Goal: Book appointment/travel/reservation

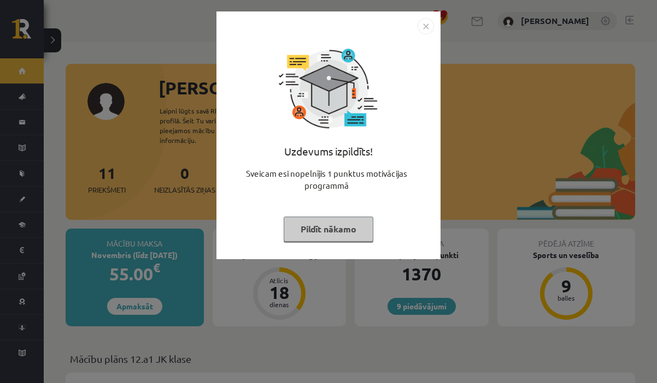
click at [325, 235] on button "Pildīt nākamo" at bounding box center [329, 229] width 90 height 25
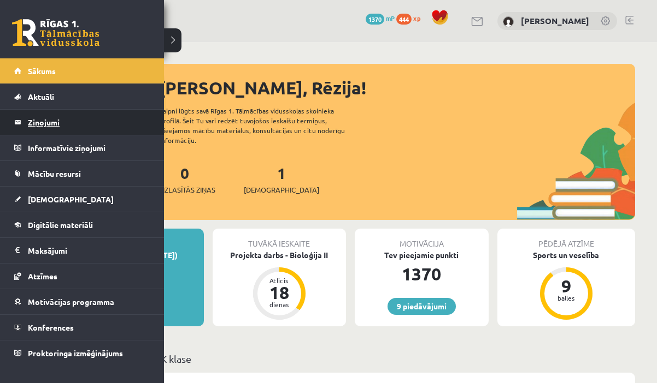
click at [56, 120] on legend "Ziņojumi 0" at bounding box center [89, 122] width 122 height 25
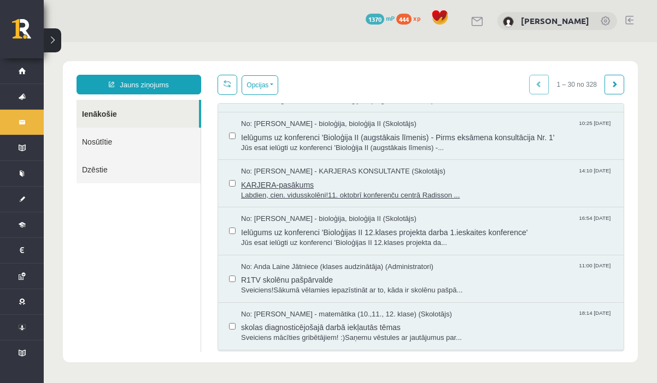
scroll to position [39, 0]
click at [313, 322] on span "skolas diagnosticējošajā darbā iekļautās tēmas" at bounding box center [426, 326] width 371 height 14
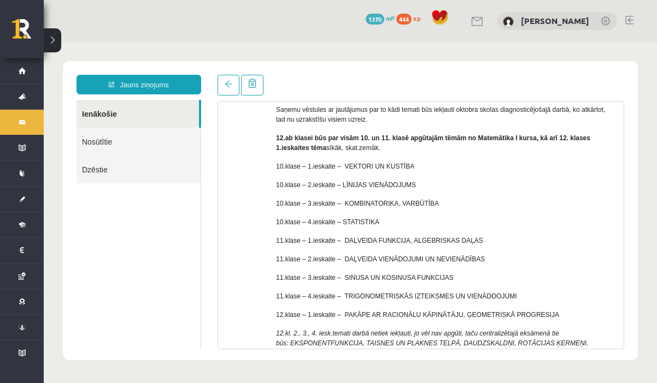
scroll to position [99, 0]
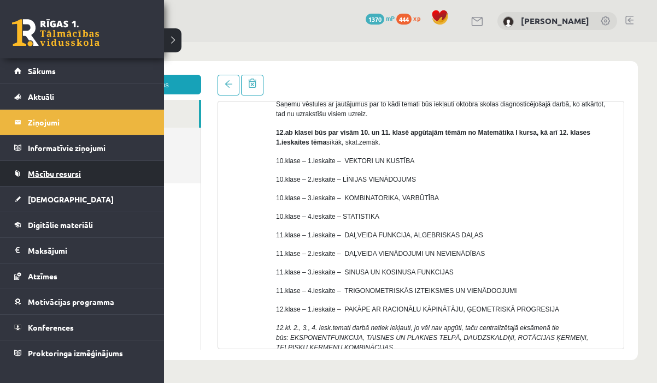
click at [47, 176] on span "Mācību resursi" at bounding box center [54, 174] width 53 height 10
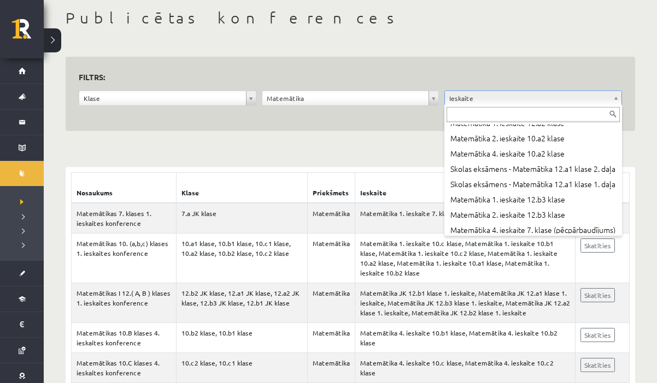
scroll to position [9195, 0]
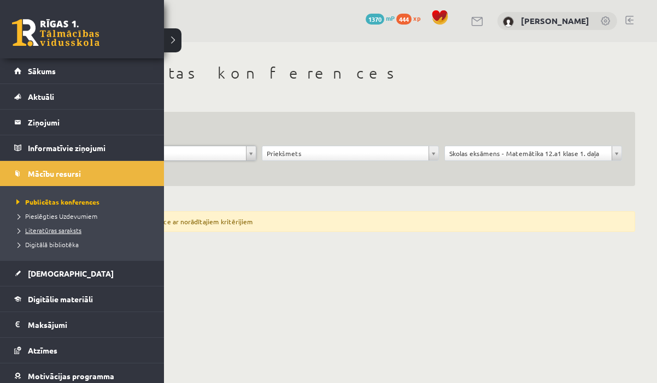
click at [55, 232] on span "Literatūras saraksts" at bounding box center [48, 230] width 68 height 9
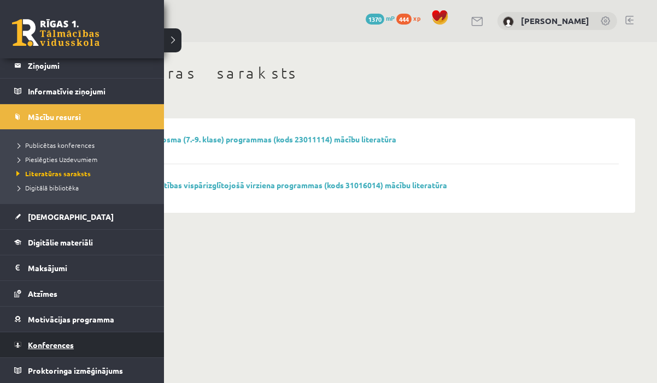
scroll to position [57, 0]
click at [47, 346] on span "Konferences" at bounding box center [51, 345] width 46 height 10
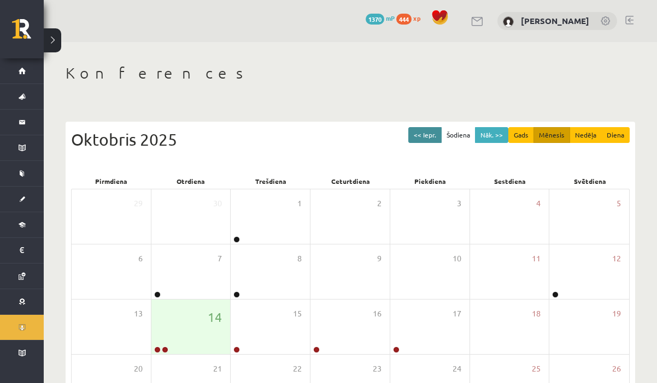
click at [427, 137] on button "<< Iepr." at bounding box center [424, 135] width 33 height 16
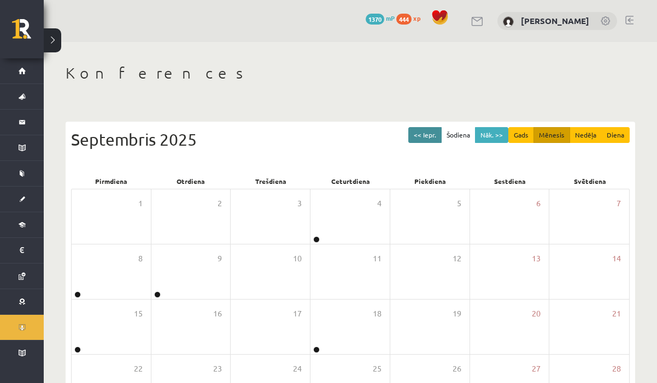
click at [427, 138] on button "<< Iepr." at bounding box center [424, 135] width 33 height 16
click at [428, 140] on button "<< Iepr." at bounding box center [424, 135] width 33 height 16
click at [429, 141] on button "<< Iepr." at bounding box center [424, 135] width 33 height 16
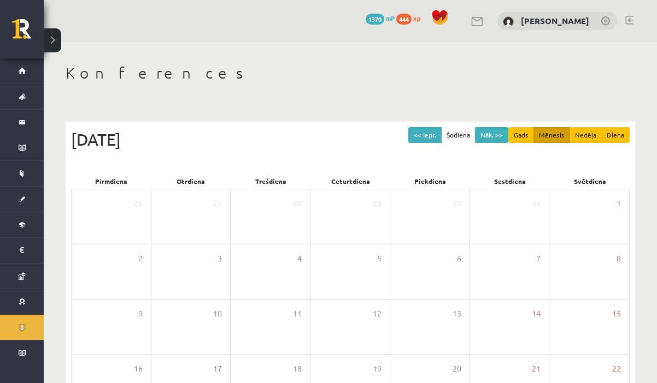
click at [429, 143] on div "<< Iepr. Šodiena Nāk. >> Gads Mēnesis Nedēļa Diena [DATE]" at bounding box center [350, 150] width 558 height 46
click at [429, 143] on div "[DATE]" at bounding box center [350, 139] width 558 height 25
click at [423, 134] on button "<< Iepr." at bounding box center [424, 135] width 33 height 16
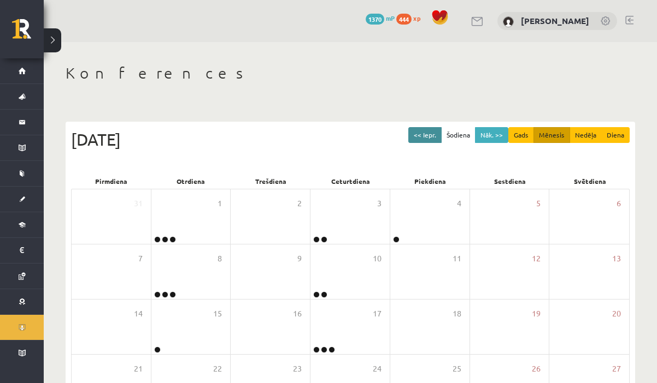
click at [423, 134] on button "<< Iepr." at bounding box center [424, 135] width 33 height 16
click at [423, 135] on button "<< Iepr." at bounding box center [424, 135] width 33 height 16
click at [424, 135] on button "<< Iepr." at bounding box center [424, 135] width 33 height 16
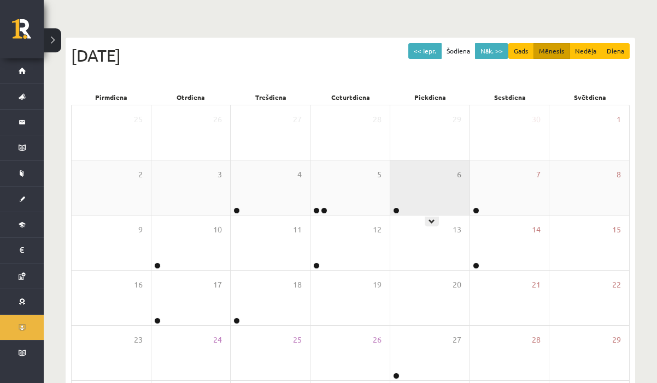
scroll to position [99, 0]
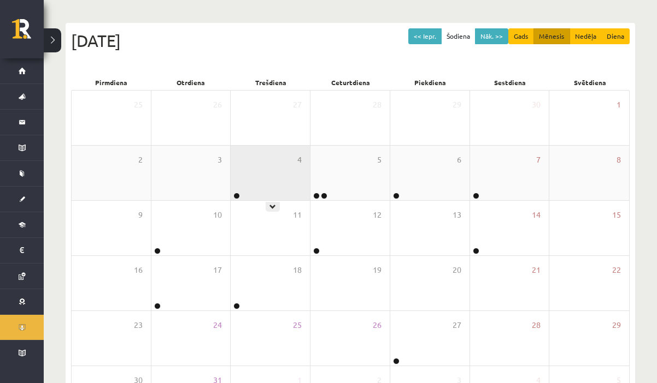
click at [296, 172] on div "4" at bounding box center [270, 173] width 79 height 55
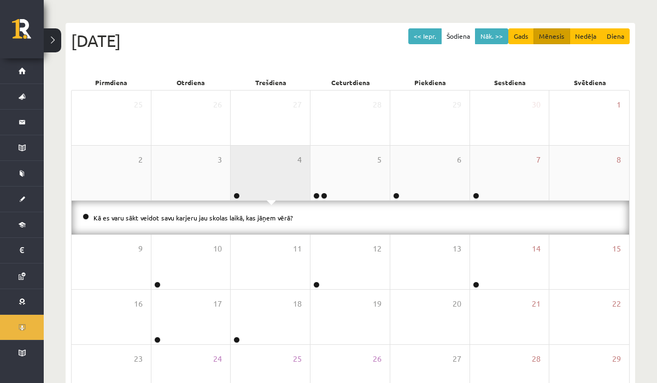
click at [296, 172] on div "4" at bounding box center [270, 173] width 79 height 55
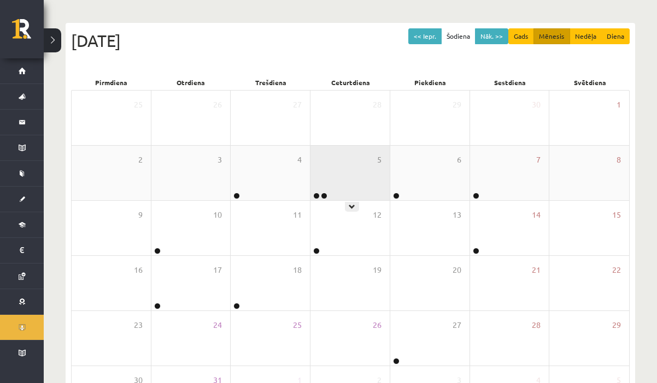
click at [356, 173] on div "5" at bounding box center [349, 173] width 79 height 55
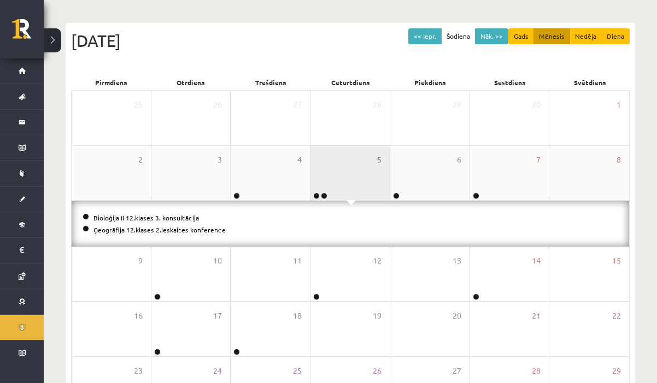
click at [356, 173] on div "5" at bounding box center [349, 173] width 79 height 55
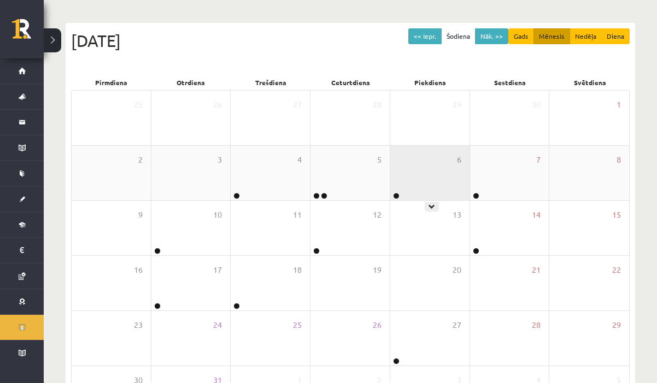
click at [419, 170] on div "6" at bounding box center [429, 173] width 79 height 55
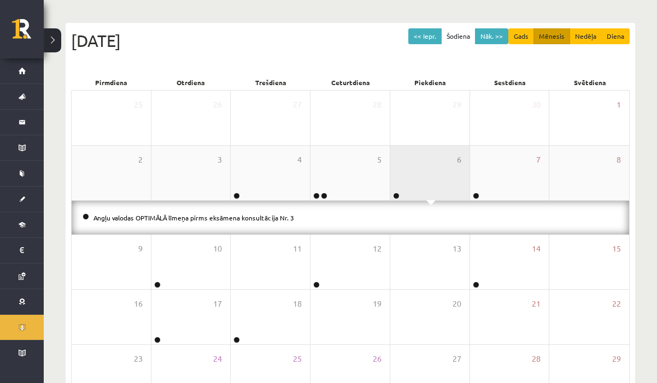
click at [419, 170] on div "6" at bounding box center [429, 173] width 79 height 55
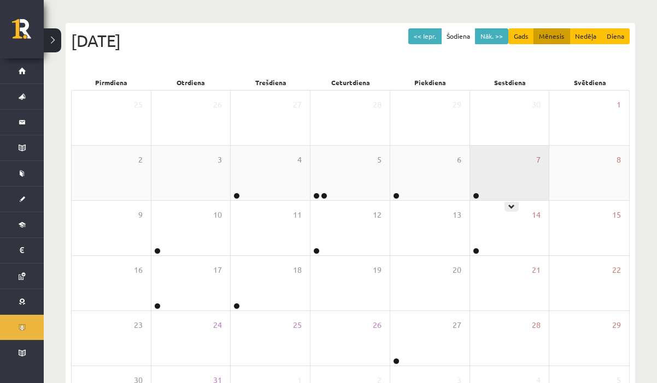
click at [485, 171] on div "7" at bounding box center [509, 173] width 79 height 55
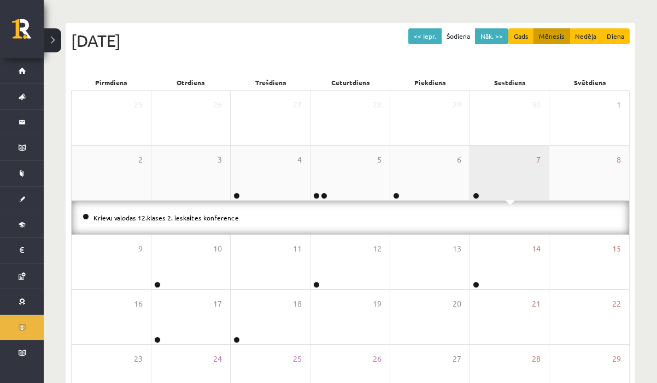
click at [485, 171] on div "7" at bounding box center [509, 173] width 79 height 55
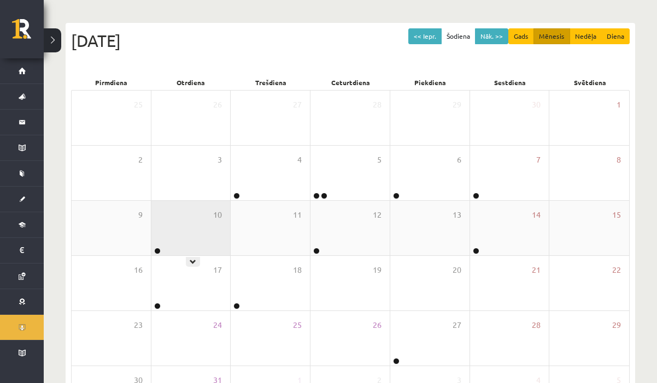
click at [203, 214] on div "10" at bounding box center [190, 228] width 79 height 55
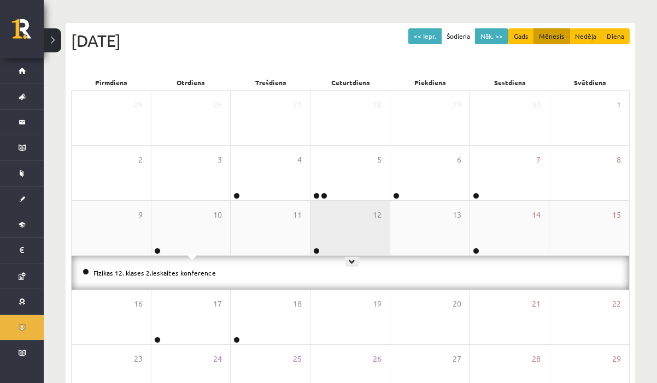
click at [331, 220] on div "12" at bounding box center [349, 228] width 79 height 55
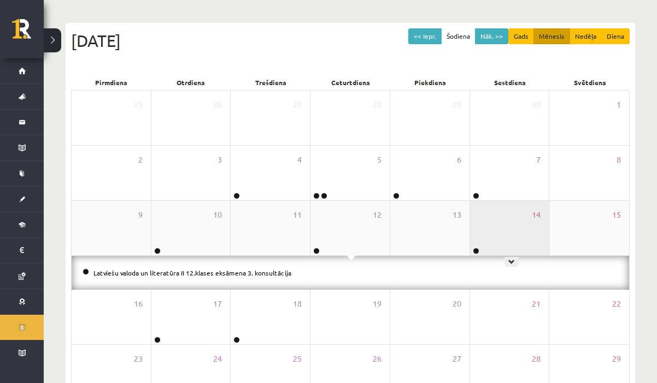
click at [515, 223] on div "14" at bounding box center [509, 228] width 79 height 55
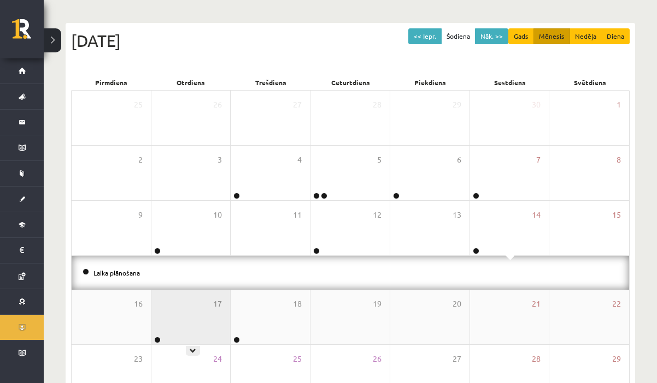
click at [175, 314] on div "17" at bounding box center [190, 317] width 79 height 55
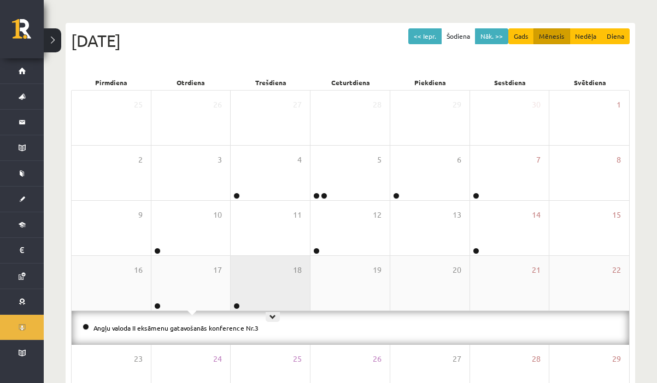
click at [269, 297] on div "18" at bounding box center [270, 283] width 79 height 55
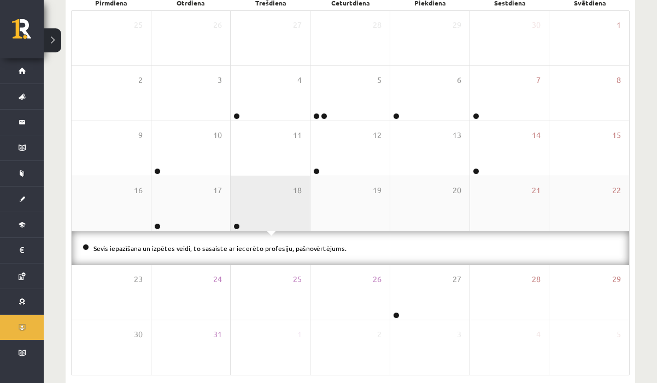
scroll to position [182, 0]
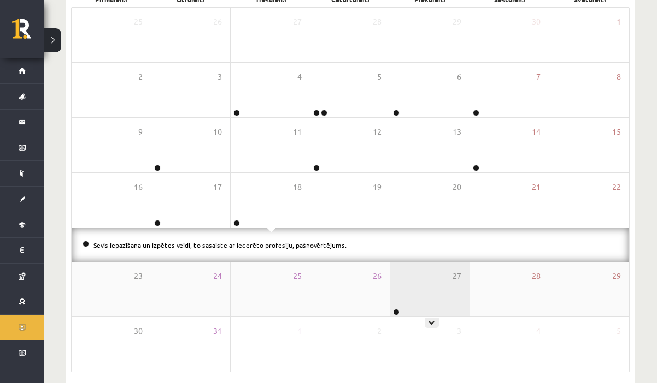
click at [402, 297] on div "27" at bounding box center [429, 289] width 79 height 55
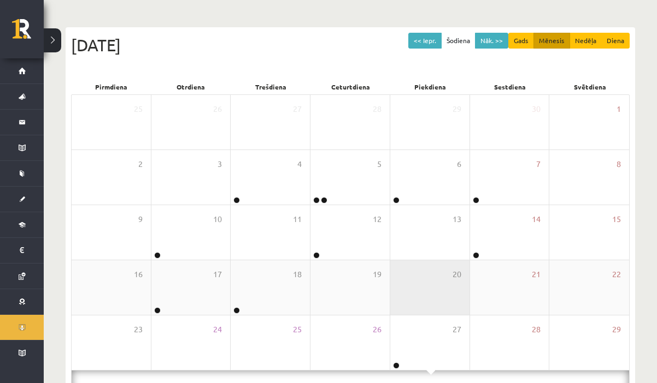
scroll to position [78, 0]
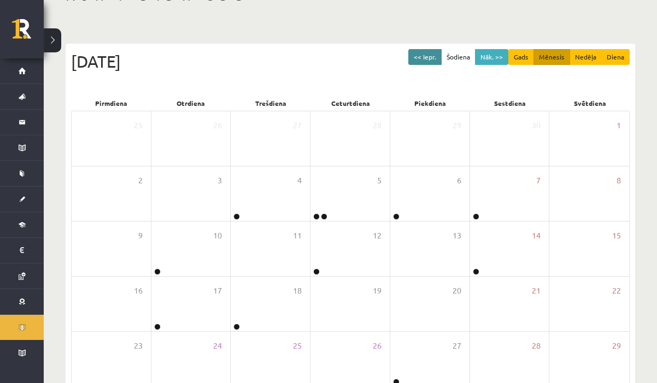
click at [426, 57] on button "<< Iepr." at bounding box center [424, 57] width 33 height 16
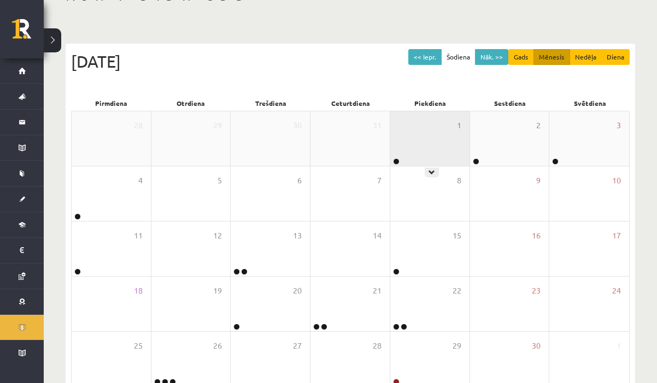
click at [421, 153] on div "1" at bounding box center [429, 138] width 79 height 55
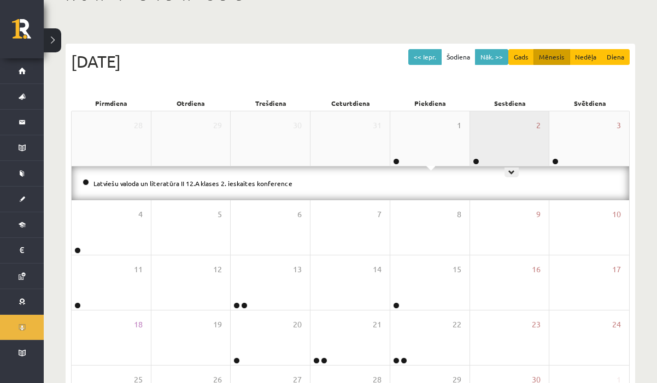
click at [506, 139] on div "2" at bounding box center [509, 138] width 79 height 55
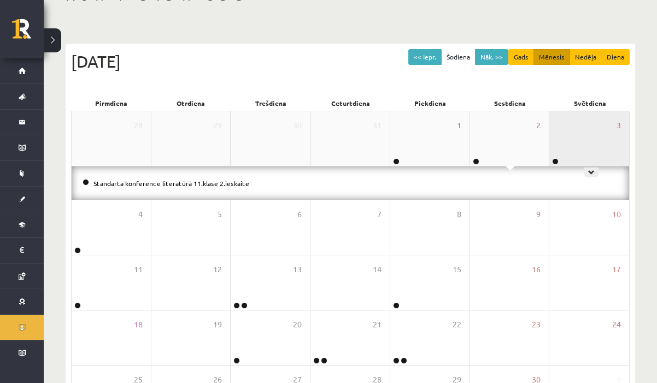
click at [597, 137] on div "3" at bounding box center [589, 138] width 80 height 55
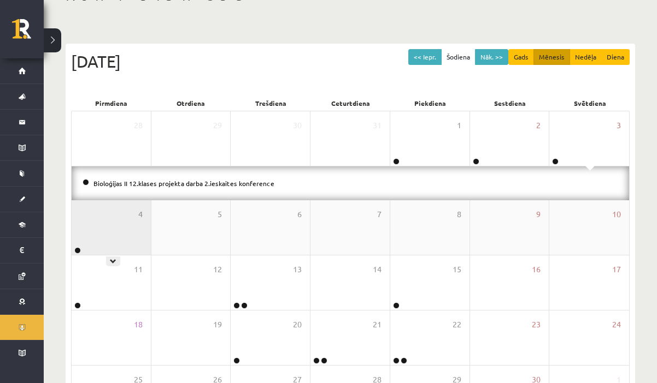
click at [106, 228] on div "4" at bounding box center [111, 227] width 79 height 55
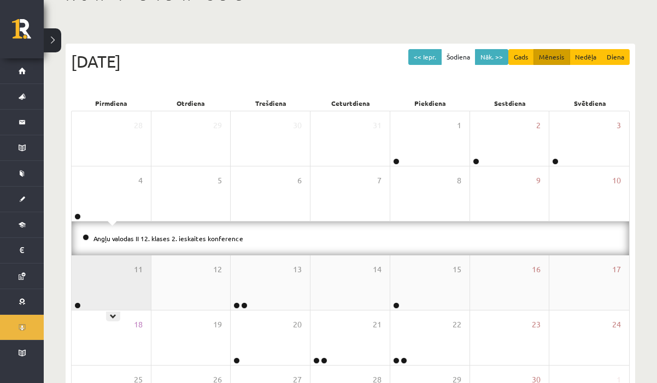
click at [116, 274] on div "11" at bounding box center [111, 283] width 79 height 55
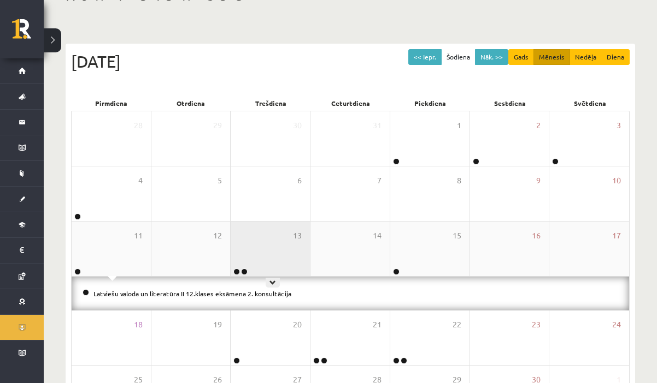
click at [278, 258] on div "13" at bounding box center [270, 249] width 79 height 55
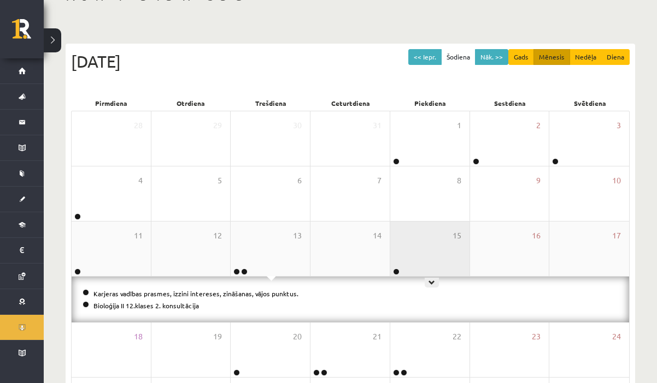
click at [426, 249] on div "15" at bounding box center [429, 249] width 79 height 55
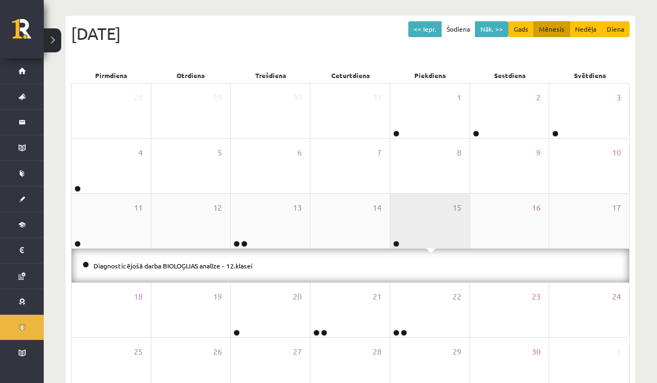
scroll to position [107, 0]
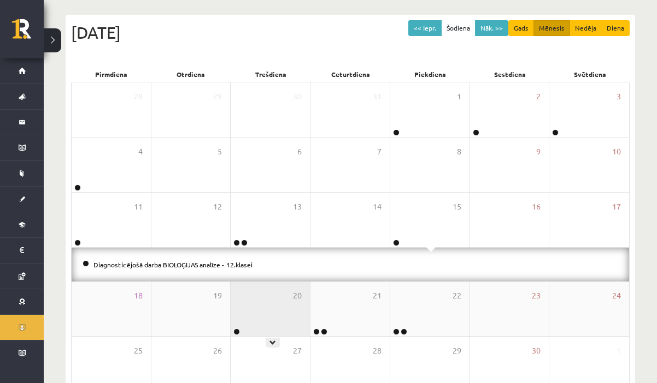
click at [275, 298] on div "20" at bounding box center [270, 309] width 79 height 55
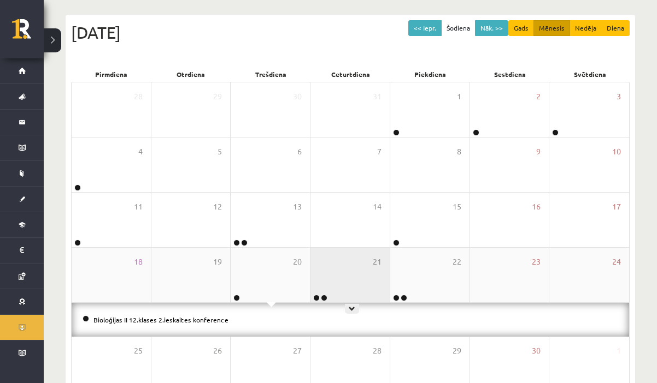
click at [335, 286] on div "21" at bounding box center [349, 275] width 79 height 55
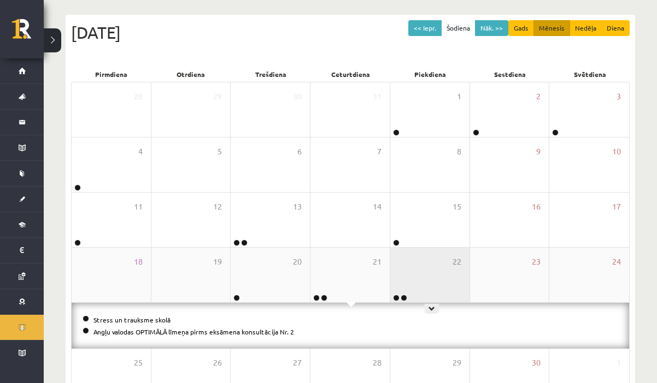
click at [416, 274] on div "22" at bounding box center [429, 275] width 79 height 55
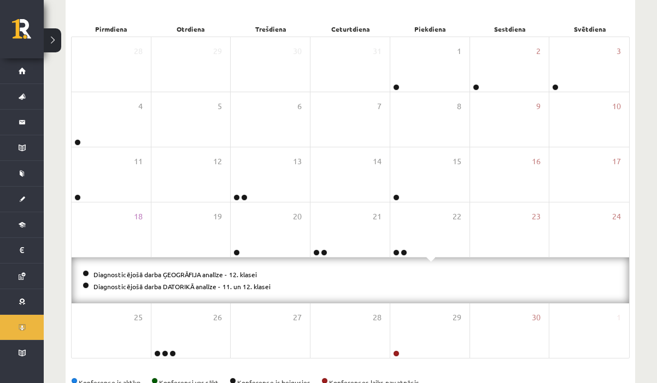
scroll to position [158, 0]
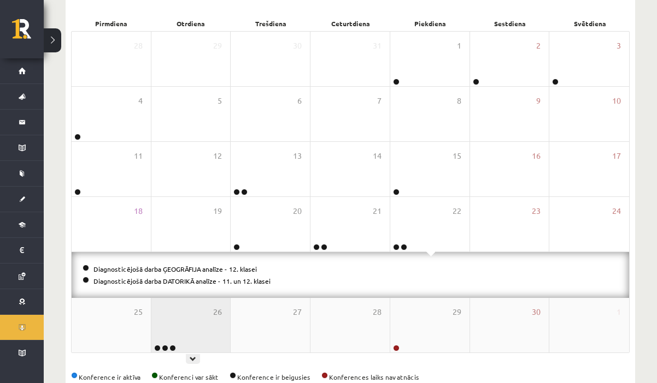
click at [186, 320] on div "26" at bounding box center [190, 325] width 79 height 55
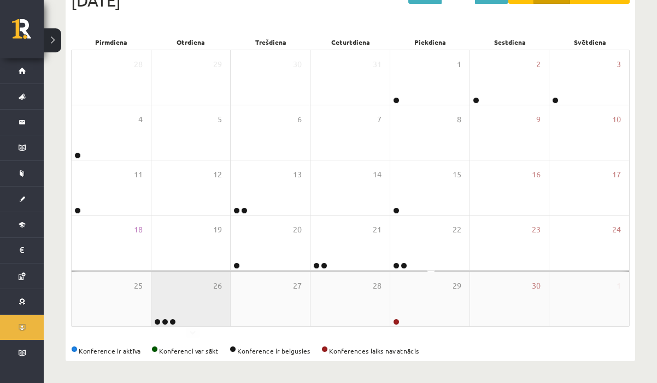
scroll to position [138, 0]
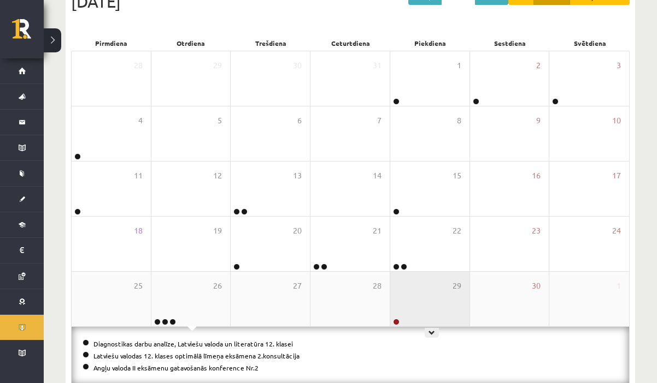
click at [421, 291] on div "29" at bounding box center [429, 299] width 79 height 55
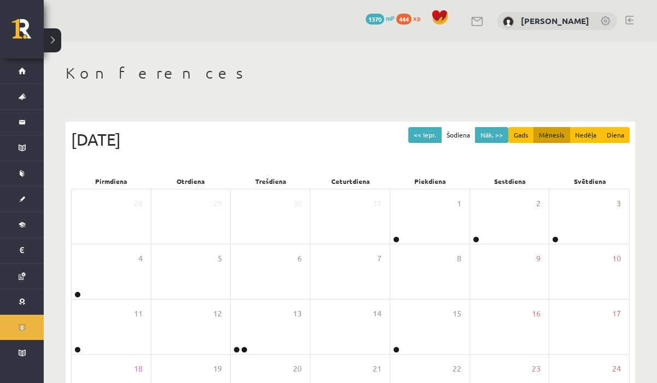
scroll to position [0, 0]
click at [429, 134] on button "<< Iepr." at bounding box center [424, 135] width 33 height 16
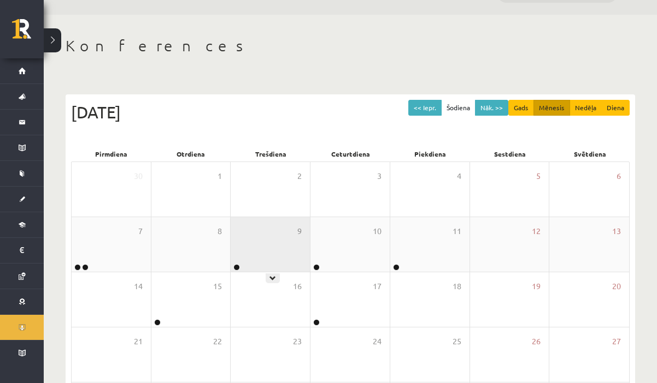
scroll to position [47, 0]
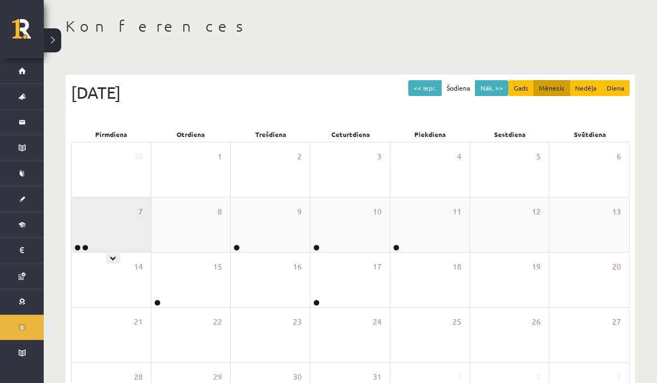
click at [118, 217] on div "7" at bounding box center [111, 225] width 79 height 55
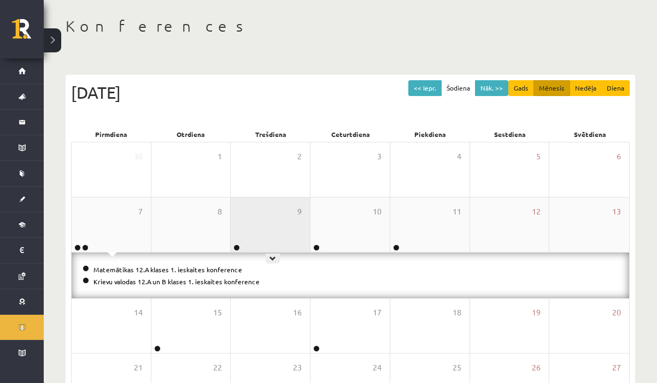
click at [278, 217] on div "9" at bounding box center [270, 225] width 79 height 55
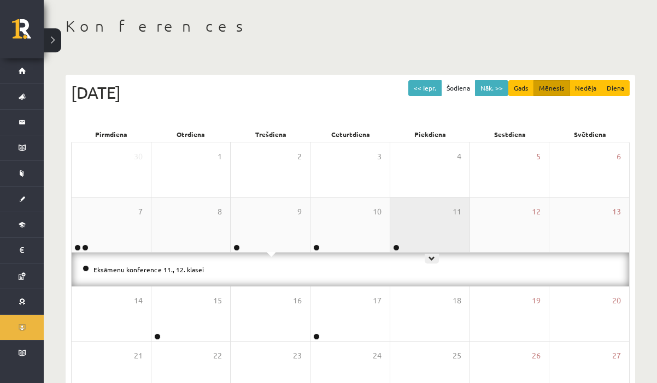
click at [404, 205] on div "11" at bounding box center [429, 225] width 79 height 55
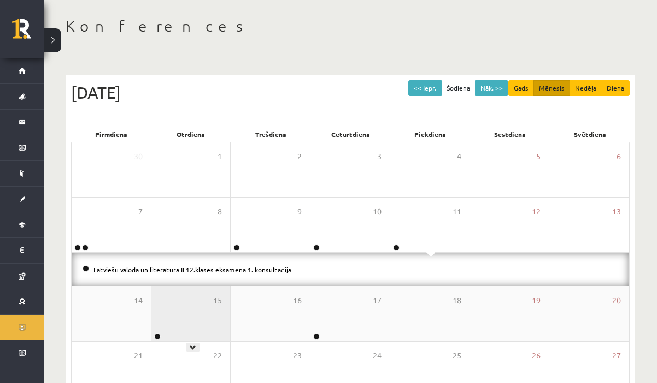
click at [191, 301] on div "15" at bounding box center [190, 314] width 79 height 55
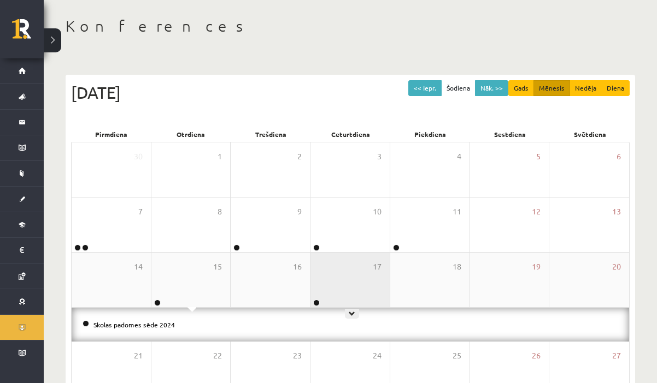
click at [340, 276] on div "17" at bounding box center [349, 280] width 79 height 55
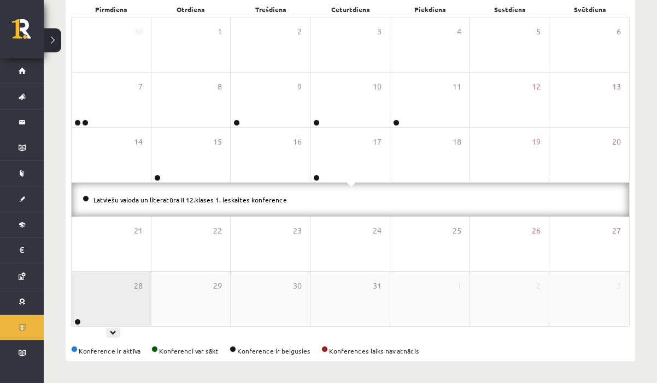
click at [128, 293] on div "28" at bounding box center [111, 299] width 79 height 55
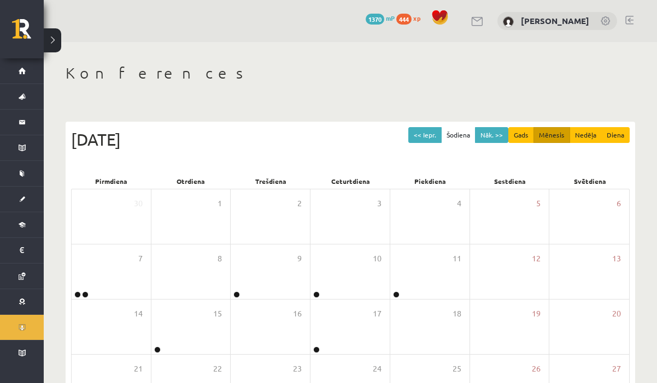
scroll to position [0, 0]
click at [491, 133] on button "Nāk. >>" at bounding box center [491, 135] width 33 height 16
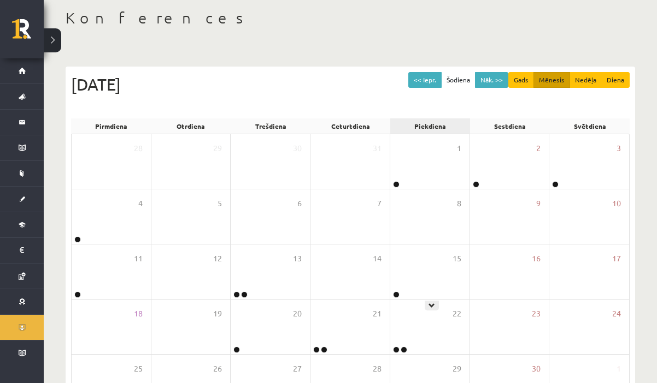
scroll to position [48, 0]
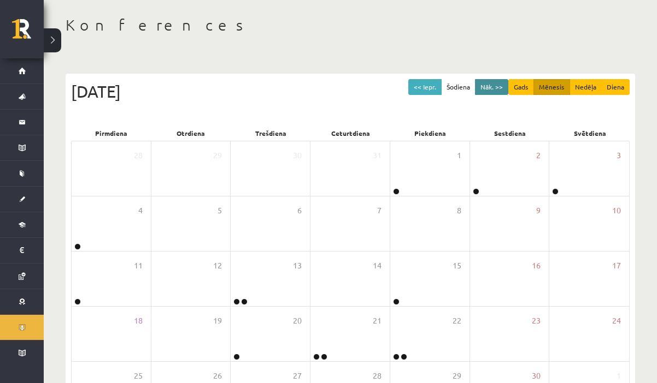
click at [488, 88] on button "Nāk. >>" at bounding box center [491, 87] width 33 height 16
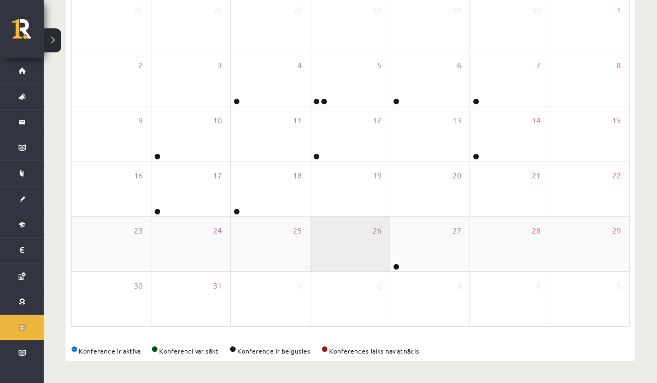
scroll to position [193, 0]
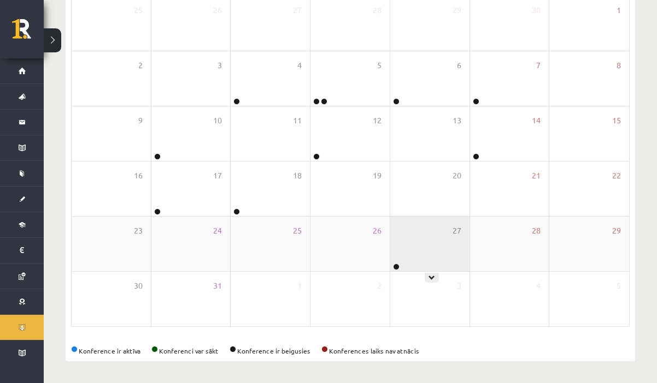
click at [414, 266] on div "27" at bounding box center [429, 244] width 79 height 55
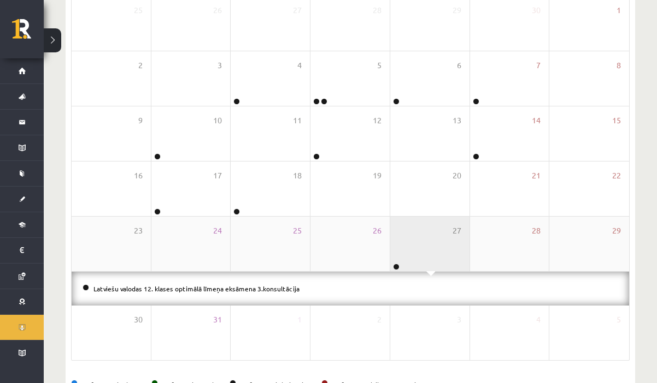
click at [414, 266] on div "27" at bounding box center [429, 244] width 79 height 55
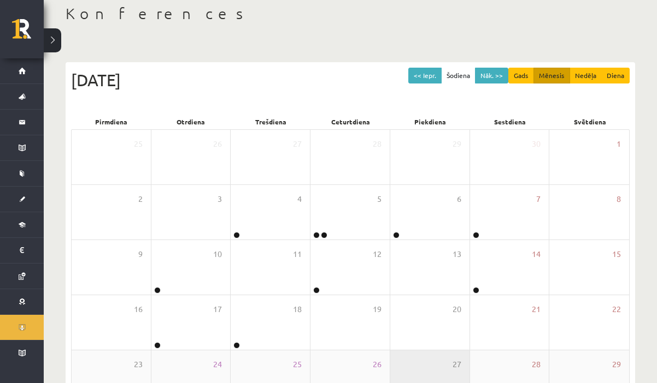
scroll to position [49, 0]
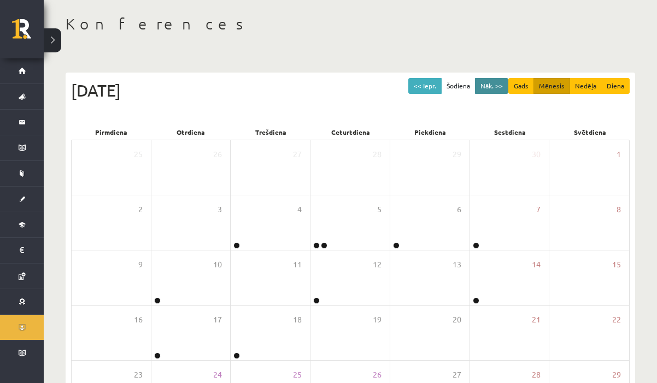
click at [490, 86] on button "Nāk. >>" at bounding box center [491, 86] width 33 height 16
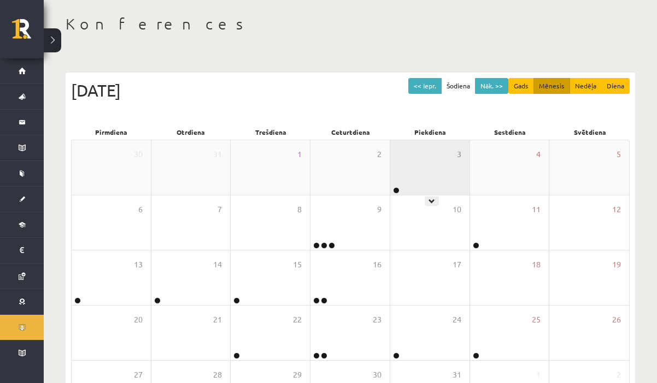
click at [432, 153] on div "3" at bounding box center [429, 167] width 79 height 55
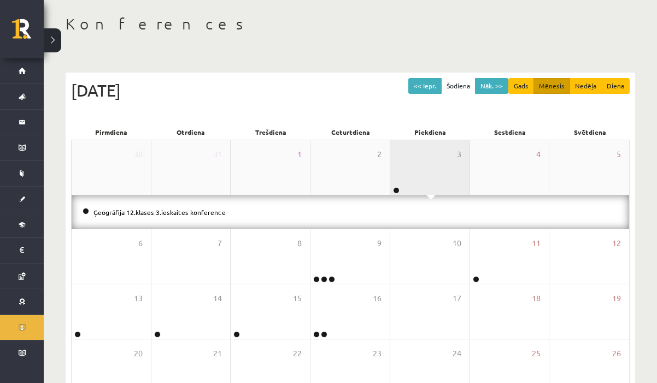
click at [432, 153] on div "3" at bounding box center [429, 167] width 79 height 55
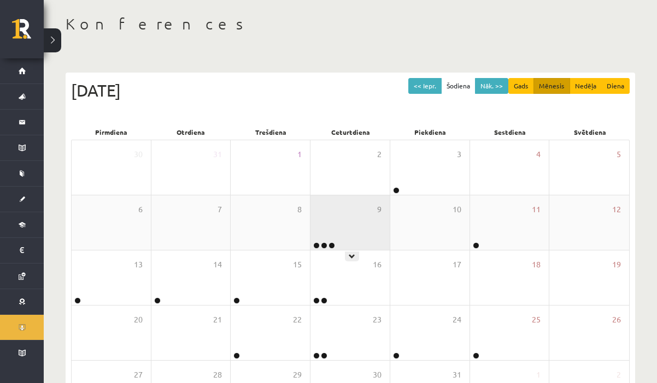
click at [344, 206] on div "9" at bounding box center [349, 223] width 79 height 55
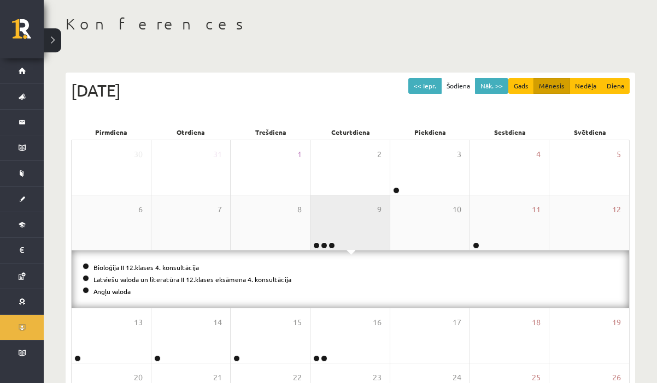
click at [344, 206] on div "9" at bounding box center [349, 223] width 79 height 55
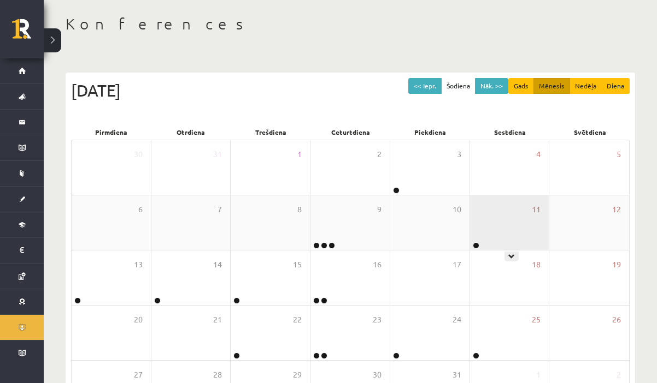
click at [497, 240] on div "11" at bounding box center [509, 223] width 79 height 55
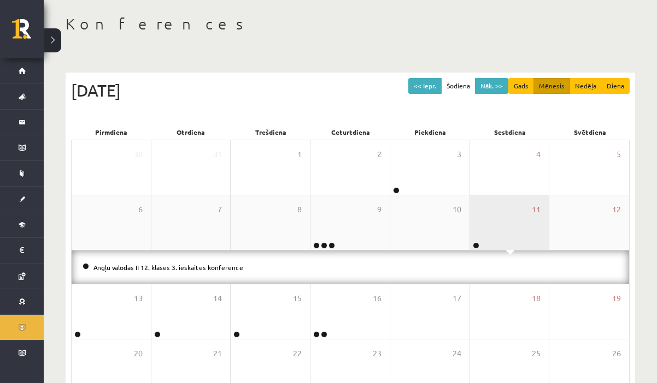
click at [497, 240] on div "11" at bounding box center [509, 223] width 79 height 55
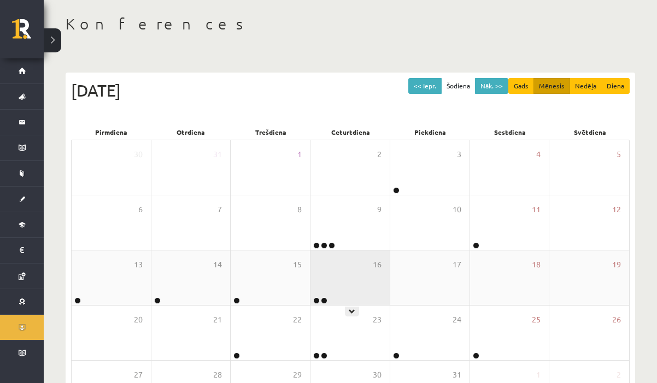
click at [323, 290] on div "16" at bounding box center [349, 278] width 79 height 55
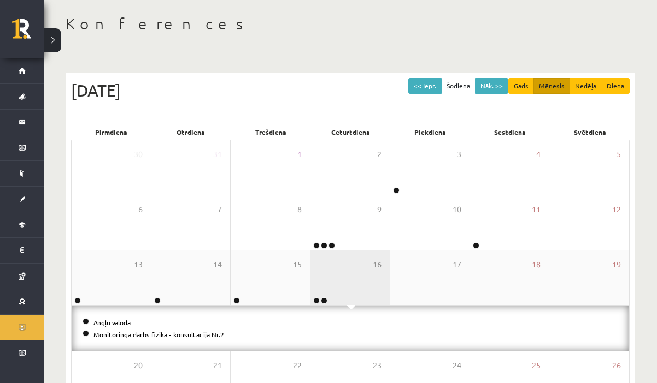
click at [323, 290] on div "16" at bounding box center [349, 278] width 79 height 55
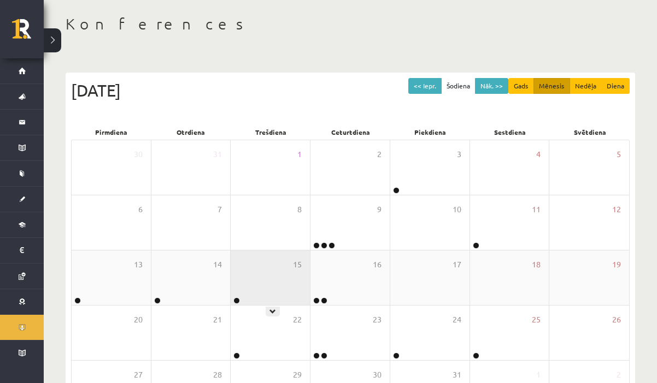
click at [260, 268] on div "15" at bounding box center [270, 278] width 79 height 55
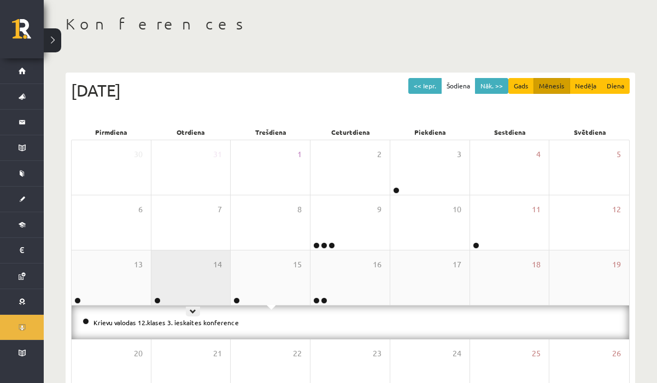
click at [179, 257] on div "14" at bounding box center [190, 278] width 79 height 55
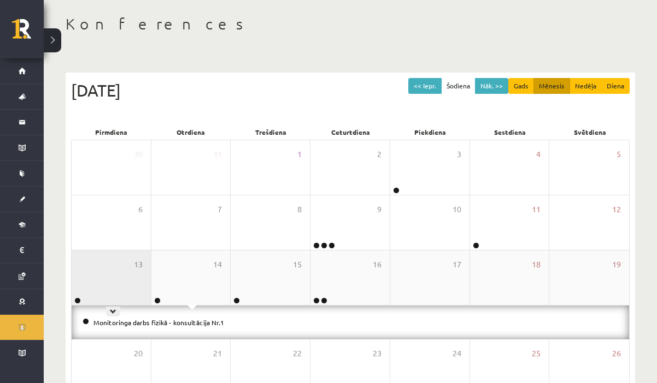
click at [113, 267] on div "13" at bounding box center [111, 278] width 79 height 55
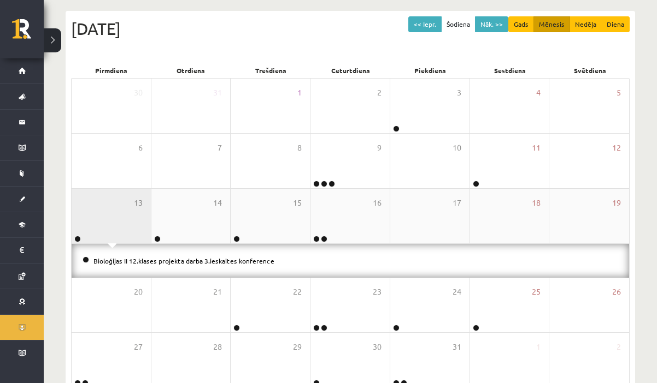
scroll to position [117, 0]
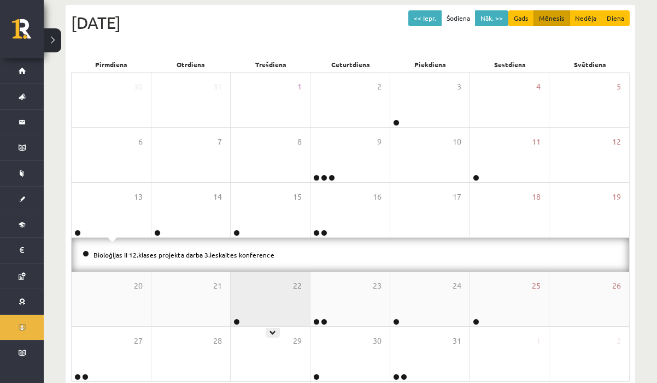
click at [285, 290] on div "22" at bounding box center [270, 299] width 79 height 55
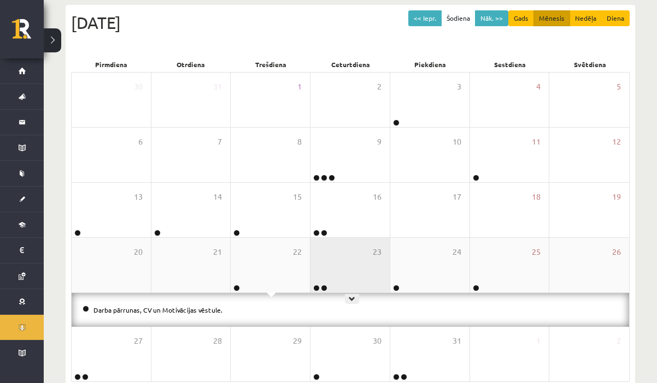
click at [364, 270] on div "23" at bounding box center [349, 265] width 79 height 55
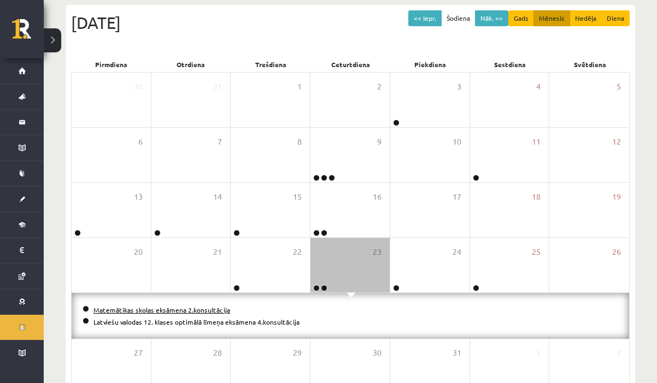
click at [213, 309] on link "Matemātikas skolas eksāmena 2.konsultācija" at bounding box center [161, 310] width 137 height 9
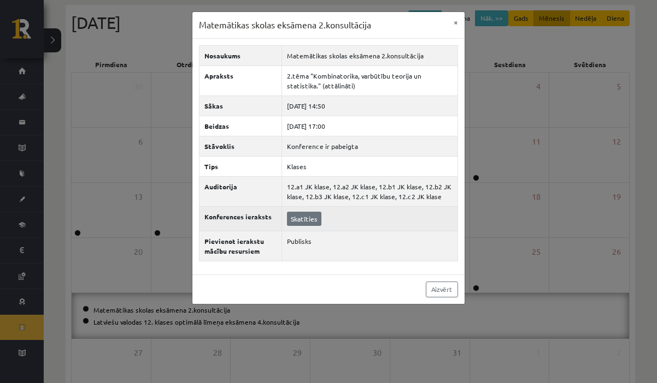
click at [300, 216] on link "Skatīties" at bounding box center [304, 219] width 34 height 14
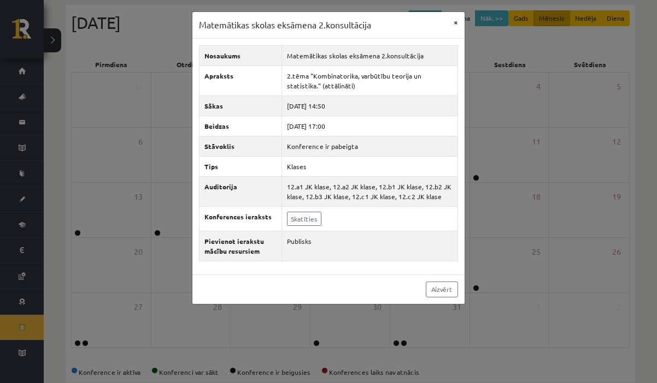
click at [455, 23] on button "×" at bounding box center [455, 22] width 17 height 21
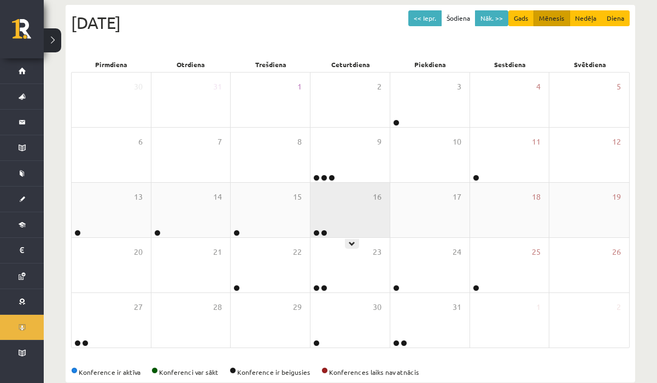
click at [355, 215] on div "16" at bounding box center [349, 210] width 79 height 55
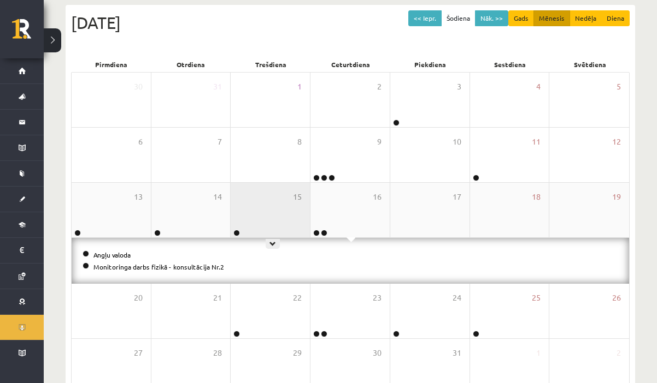
click at [292, 209] on div "15" at bounding box center [270, 210] width 79 height 55
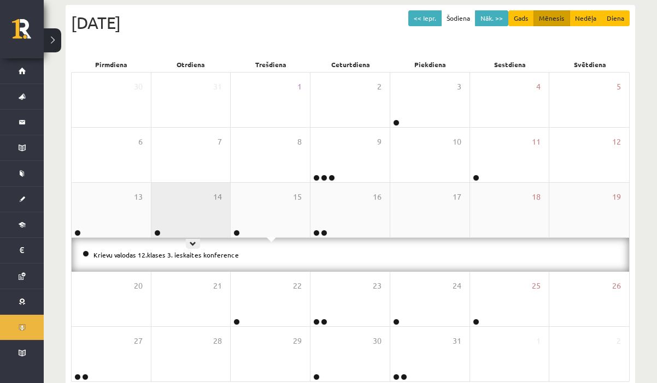
click at [225, 200] on div "14" at bounding box center [190, 210] width 79 height 55
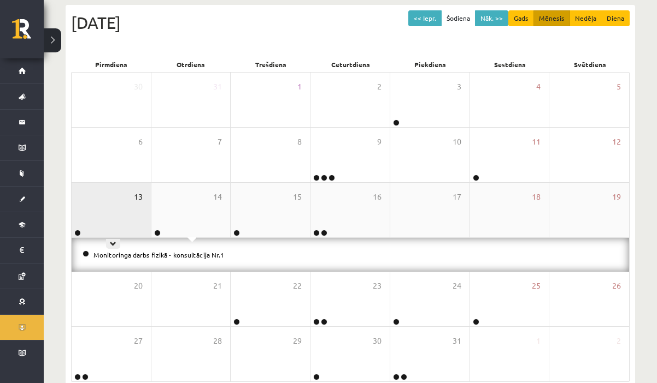
click at [134, 200] on span "13" at bounding box center [138, 197] width 9 height 12
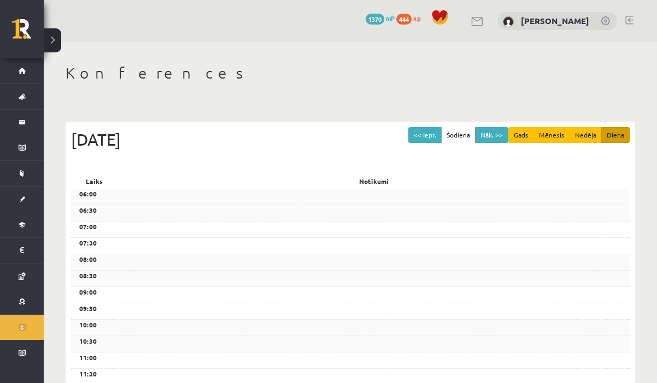
scroll to position [0, 0]
click at [435, 134] on button "<< Iepr." at bounding box center [424, 135] width 33 height 16
click at [376, 234] on div "07:00" at bounding box center [350, 230] width 558 height 16
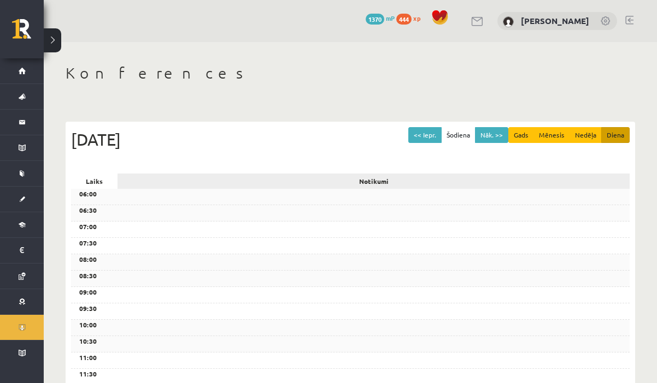
click at [345, 182] on div "Notikumi" at bounding box center [373, 181] width 512 height 15
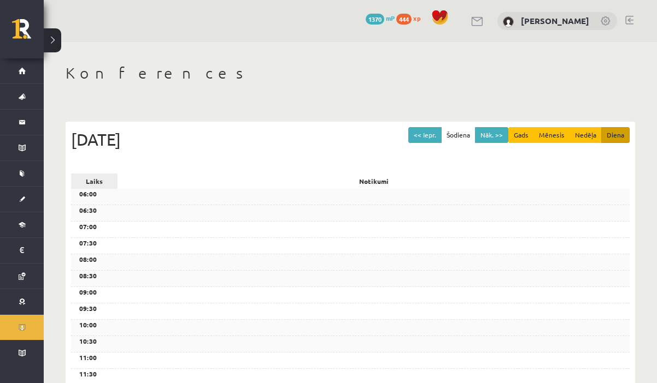
click at [106, 178] on div "Laiks" at bounding box center [94, 181] width 46 height 15
click at [125, 151] on div "[DATE]" at bounding box center [350, 139] width 558 height 25
click at [126, 276] on div "08:30" at bounding box center [350, 279] width 558 height 16
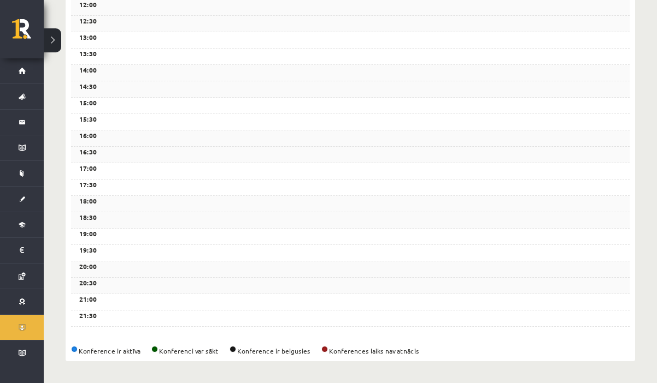
scroll to position [386, 0]
click at [103, 335] on div "<< Iepr. Šodiena Nāk. >> Gads Mēnesis Nedēļa Diena [DATE] Laiks Notikumi 06:00 …" at bounding box center [350, 49] width 569 height 626
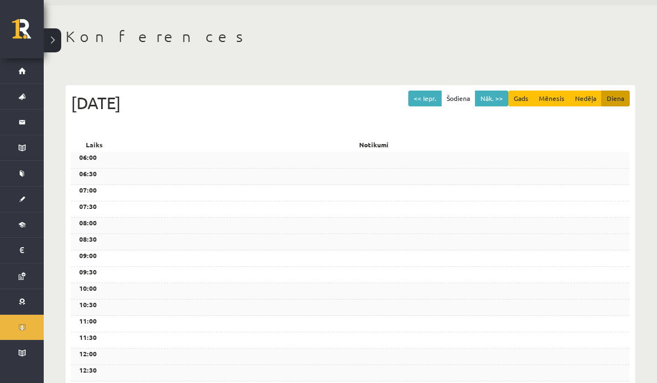
scroll to position [23, 0]
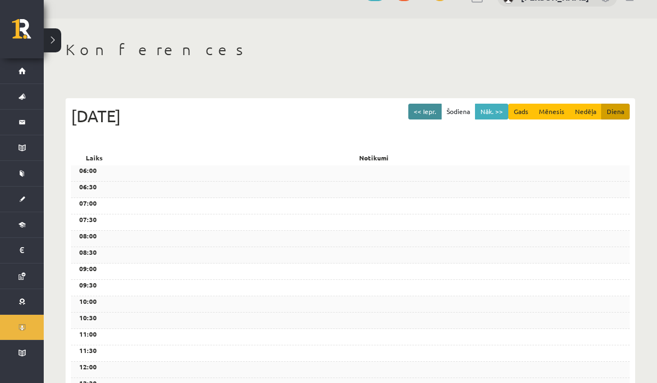
click at [427, 108] on button "<< Iepr." at bounding box center [424, 112] width 33 height 16
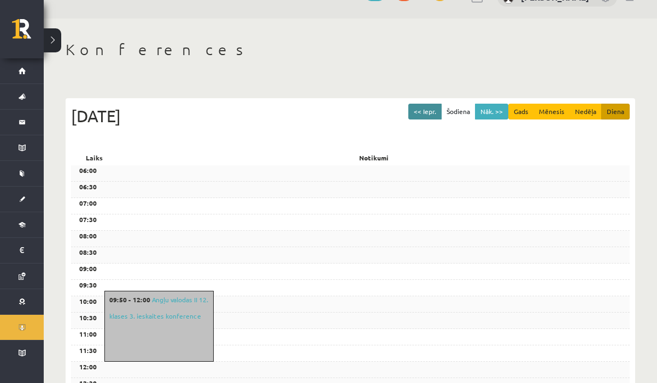
click at [417, 114] on button "<< Iepr." at bounding box center [424, 112] width 33 height 16
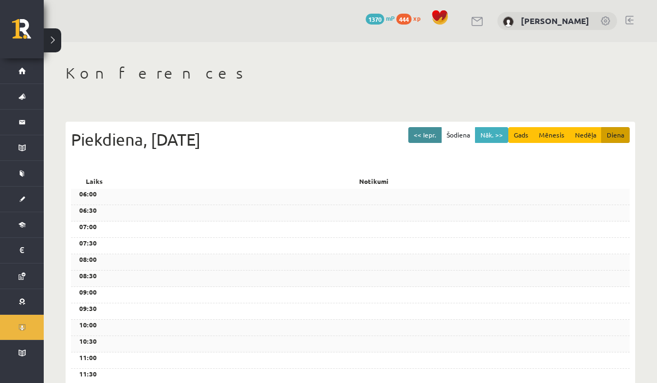
scroll to position [0, 0]
click at [421, 139] on button "<< Iepr." at bounding box center [424, 135] width 33 height 16
click at [424, 134] on button "<< Iepr." at bounding box center [424, 135] width 33 height 16
click at [422, 132] on button "<< Iepr." at bounding box center [424, 135] width 33 height 16
click at [430, 133] on button "<< Iepr." at bounding box center [424, 135] width 33 height 16
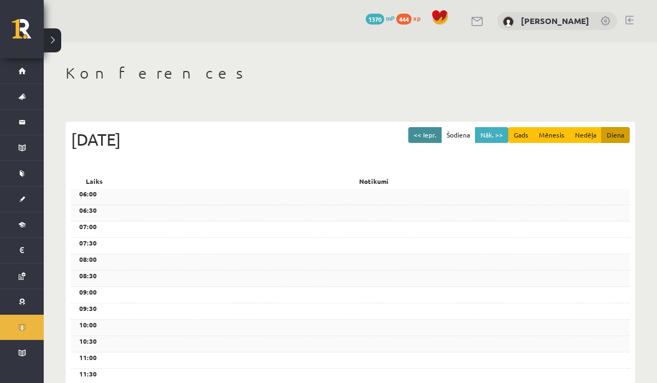
click at [428, 132] on button "<< Iepr." at bounding box center [424, 135] width 33 height 16
click at [422, 135] on button "<< Iepr." at bounding box center [424, 135] width 33 height 16
click at [425, 139] on button "<< Iepr." at bounding box center [424, 135] width 33 height 16
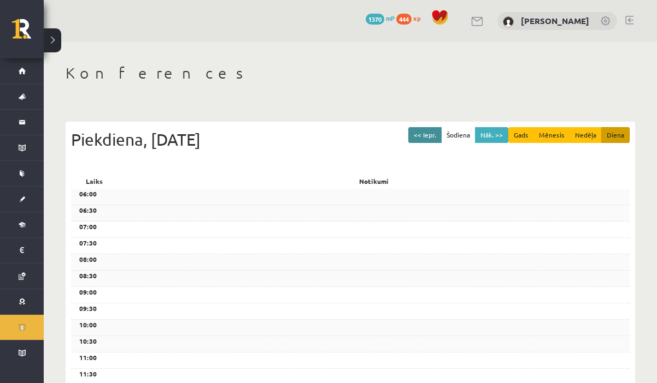
click at [428, 134] on button "<< Iepr." at bounding box center [424, 135] width 33 height 16
click at [428, 139] on button "<< Iepr." at bounding box center [424, 135] width 33 height 16
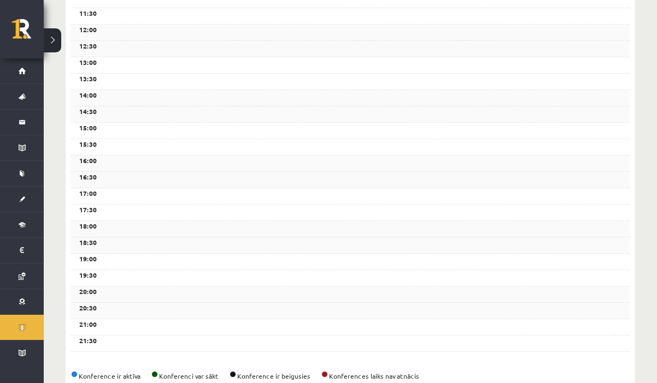
scroll to position [0, 0]
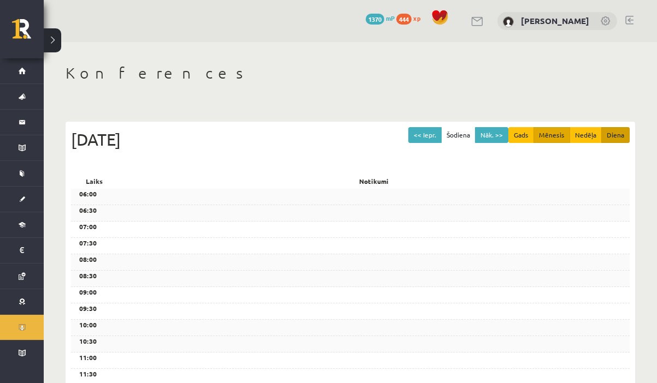
click at [553, 135] on button "Mēnesis" at bounding box center [551, 135] width 37 height 16
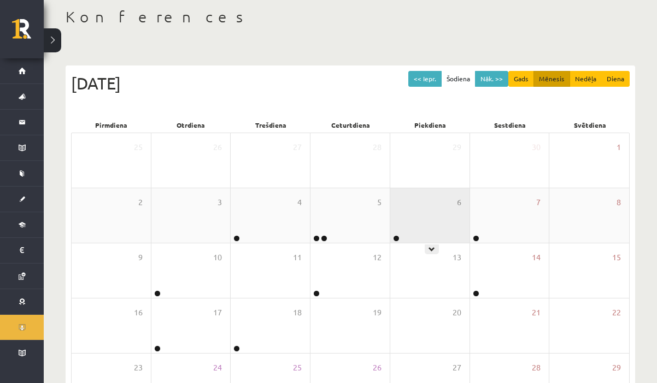
click at [407, 221] on div "6" at bounding box center [429, 215] width 79 height 55
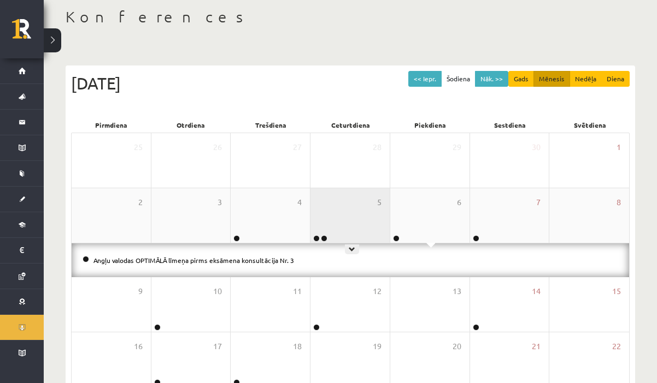
click at [320, 215] on div "5" at bounding box center [349, 215] width 79 height 55
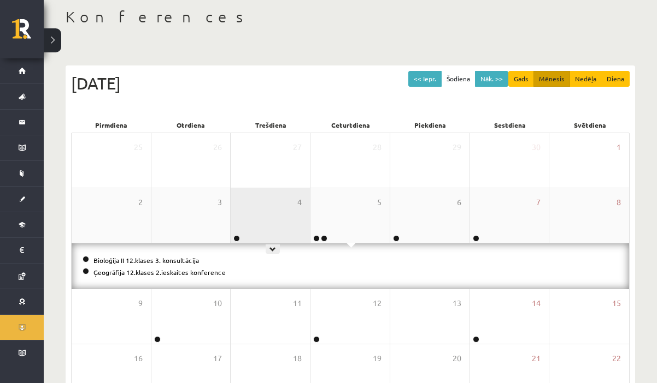
click at [271, 214] on div "4" at bounding box center [270, 215] width 79 height 55
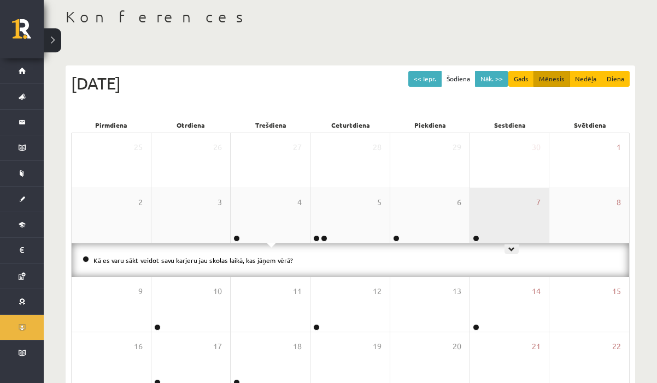
click at [498, 214] on div "7" at bounding box center [509, 215] width 79 height 55
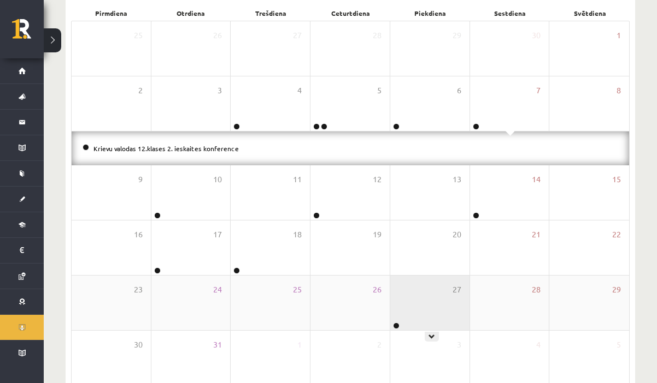
click at [414, 326] on div "27" at bounding box center [429, 303] width 79 height 55
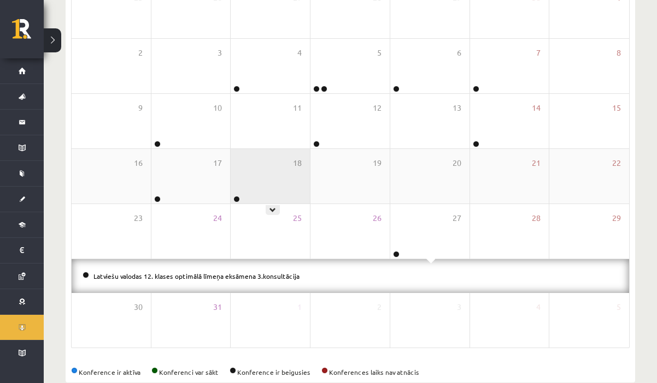
click at [267, 200] on div "18" at bounding box center [270, 176] width 79 height 55
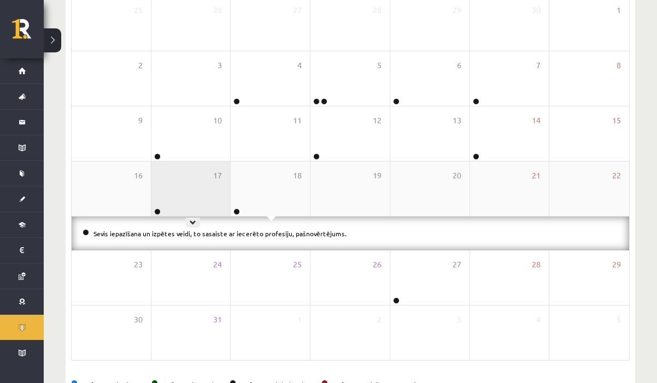
click at [215, 189] on div "17" at bounding box center [190, 189] width 79 height 55
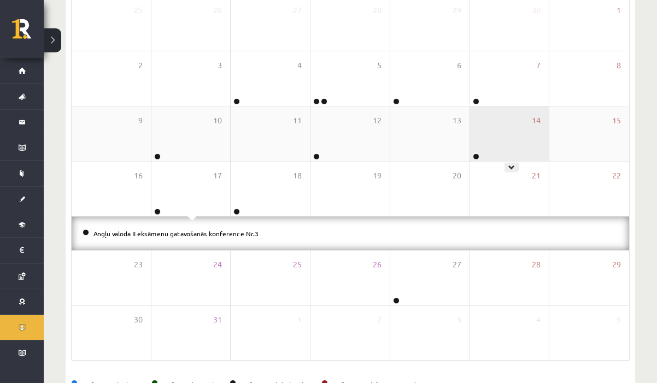
click at [519, 152] on div "14" at bounding box center [509, 134] width 79 height 55
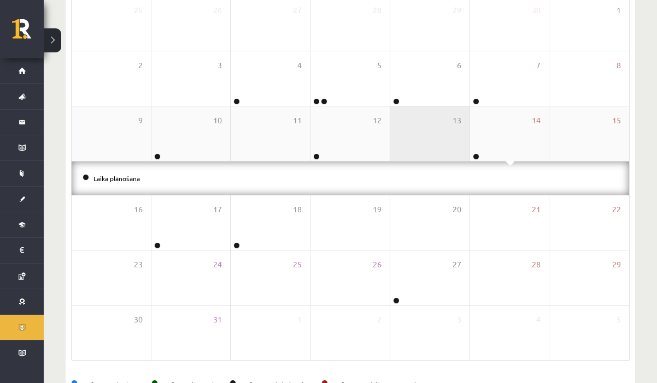
click at [415, 142] on div "13" at bounding box center [429, 134] width 79 height 55
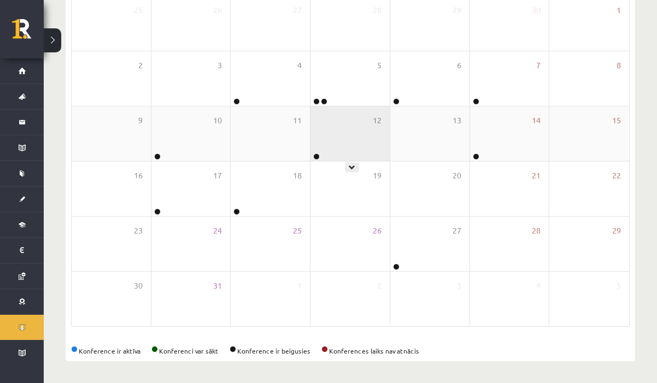
click at [371, 142] on div "12" at bounding box center [349, 134] width 79 height 55
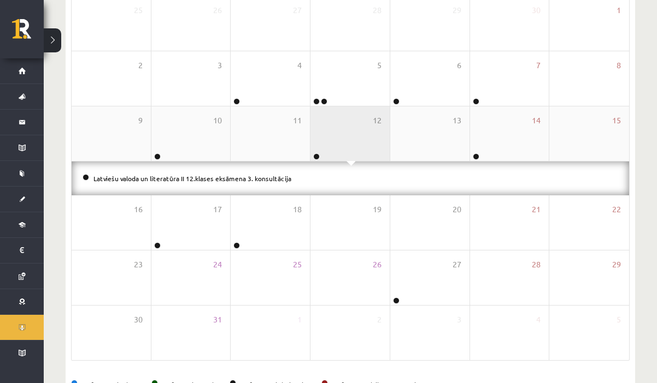
click at [371, 144] on div "12" at bounding box center [349, 134] width 79 height 55
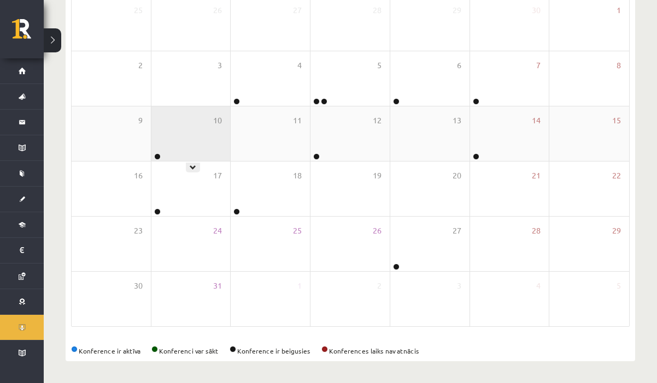
click at [210, 140] on div "10" at bounding box center [190, 134] width 79 height 55
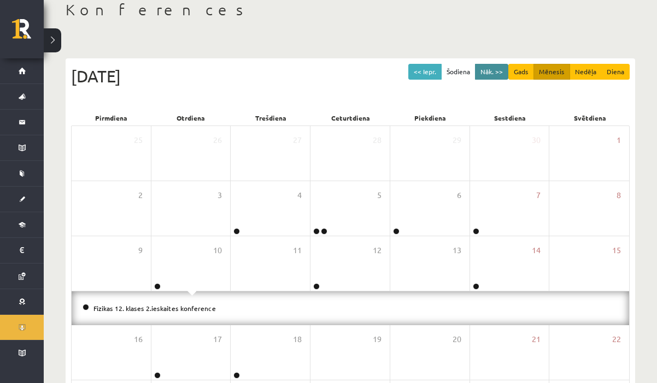
click at [489, 73] on button "Nāk. >>" at bounding box center [491, 72] width 33 height 16
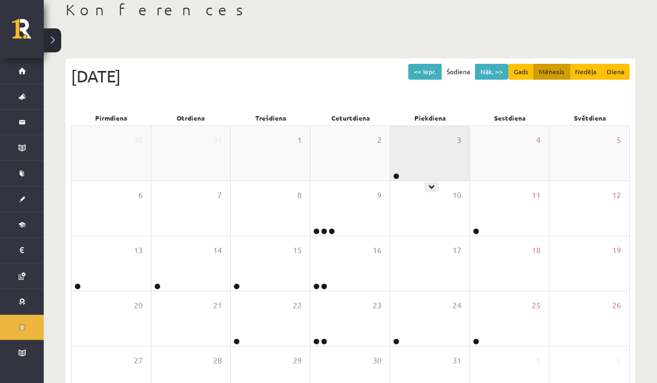
click at [435, 162] on div "3" at bounding box center [429, 153] width 79 height 55
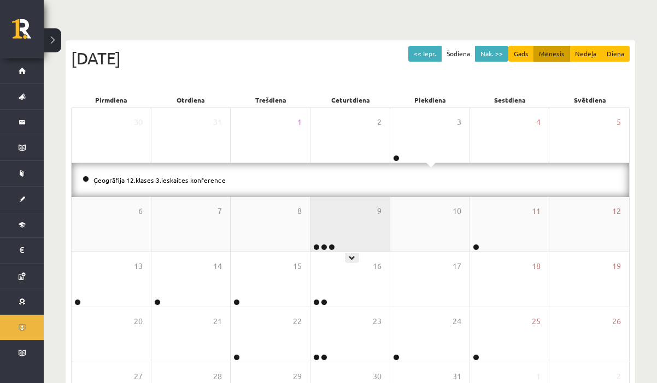
click at [361, 225] on div "9" at bounding box center [349, 224] width 79 height 55
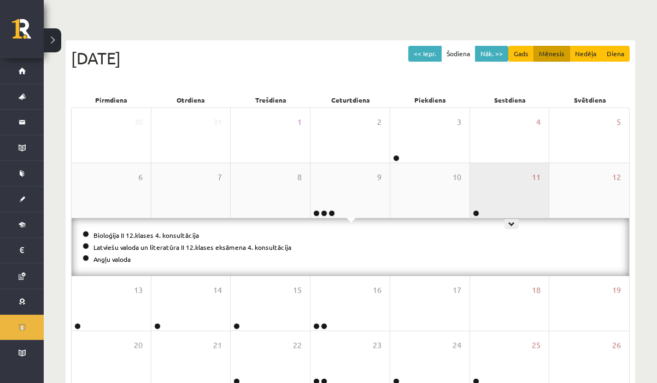
click at [505, 190] on div "11" at bounding box center [509, 190] width 79 height 55
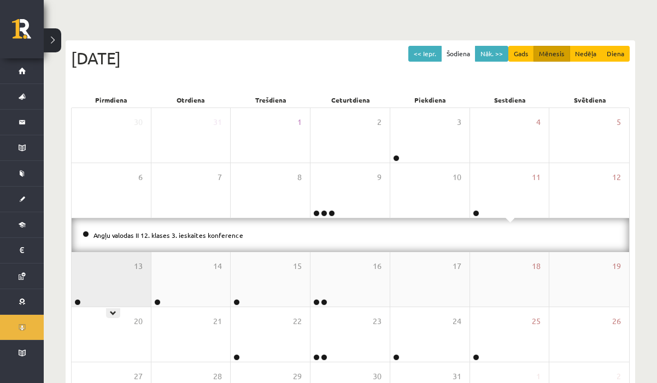
click at [113, 278] on div "13" at bounding box center [111, 279] width 79 height 55
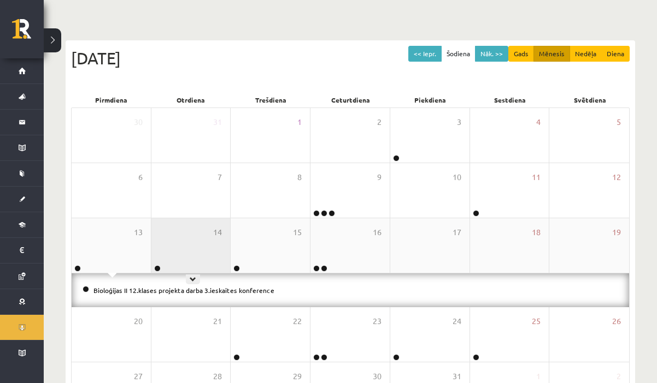
click at [186, 247] on div "14" at bounding box center [190, 246] width 79 height 55
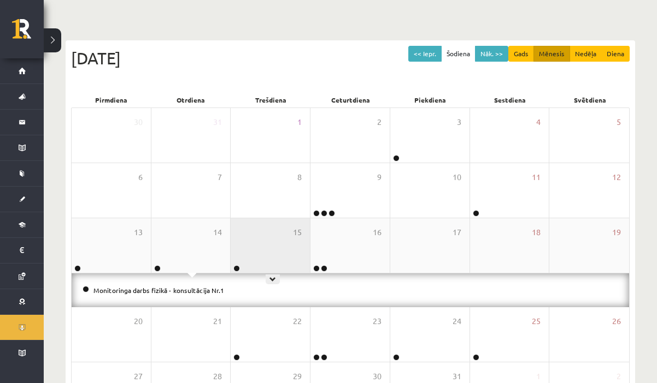
click at [257, 232] on div "15" at bounding box center [270, 246] width 79 height 55
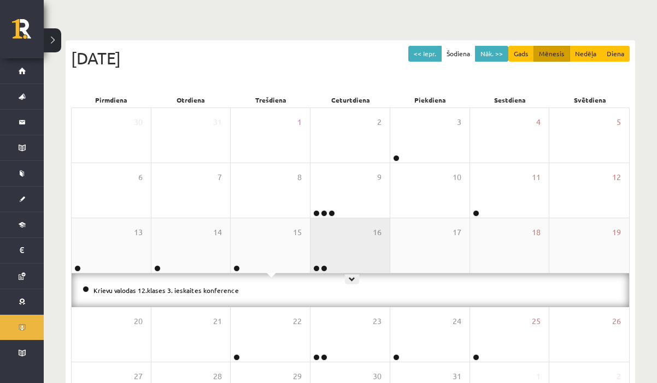
click at [343, 237] on div "16" at bounding box center [349, 246] width 79 height 55
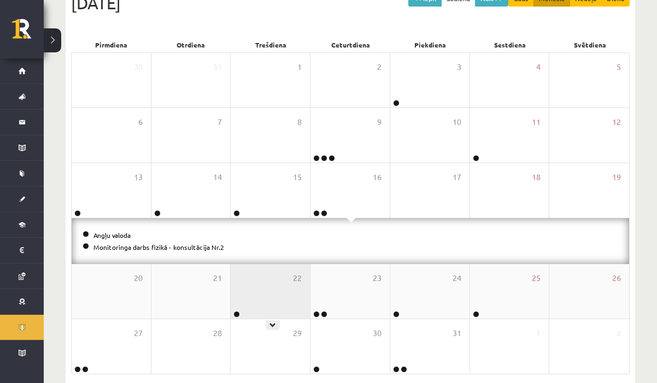
click at [255, 291] on div "22" at bounding box center [270, 291] width 79 height 55
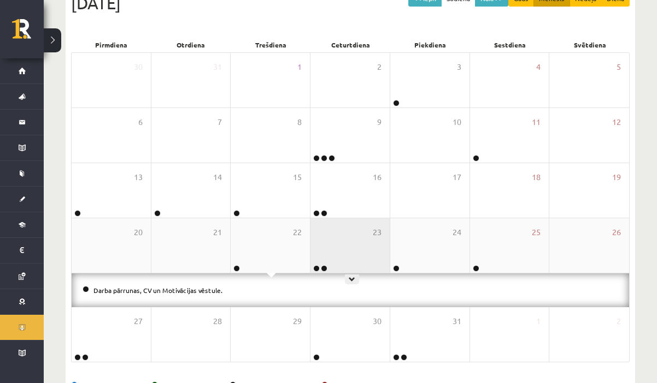
click at [341, 253] on div "23" at bounding box center [349, 246] width 79 height 55
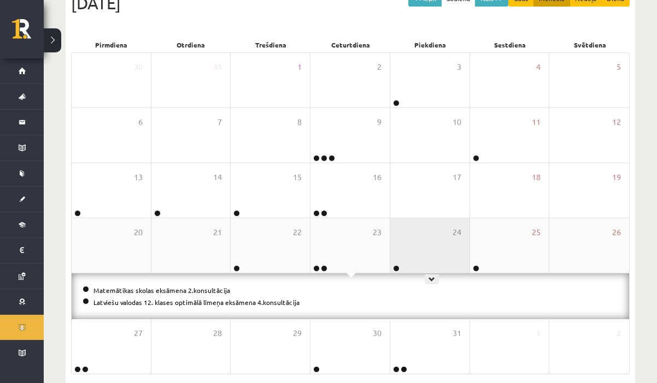
click at [424, 237] on div "24" at bounding box center [429, 246] width 79 height 55
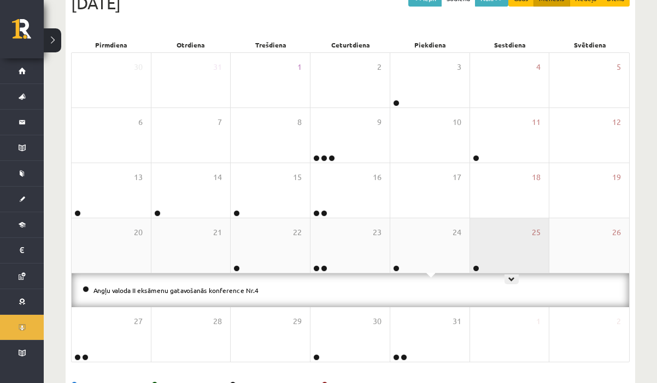
click at [492, 235] on div "25" at bounding box center [509, 246] width 79 height 55
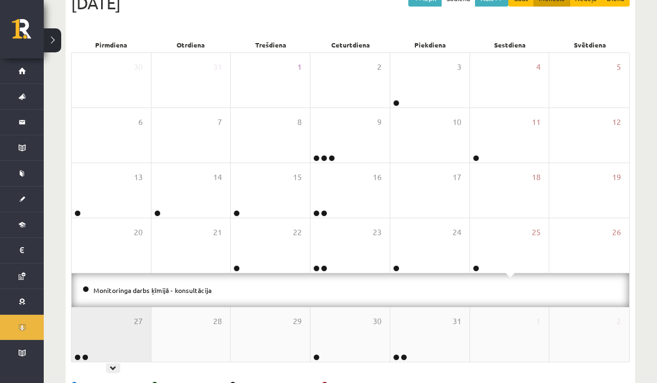
click at [109, 338] on div "27" at bounding box center [111, 335] width 79 height 55
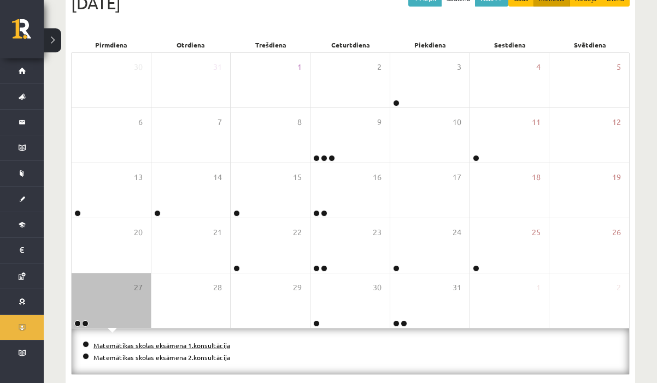
click at [147, 346] on link "Matemātikas skolas eksāmena 1.konsultācija" at bounding box center [161, 345] width 137 height 9
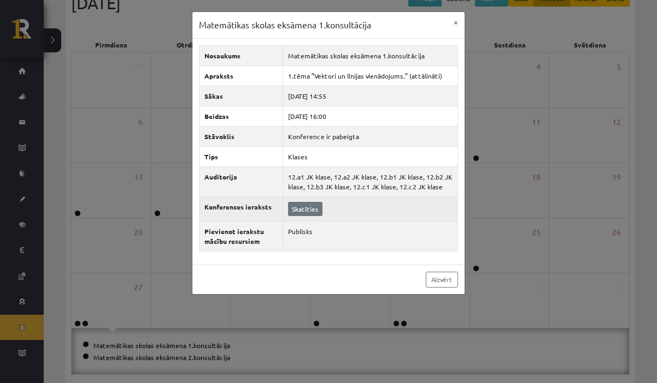
click at [296, 209] on link "Skatīties" at bounding box center [305, 209] width 34 height 14
